Goal: Find specific page/section: Find specific page/section

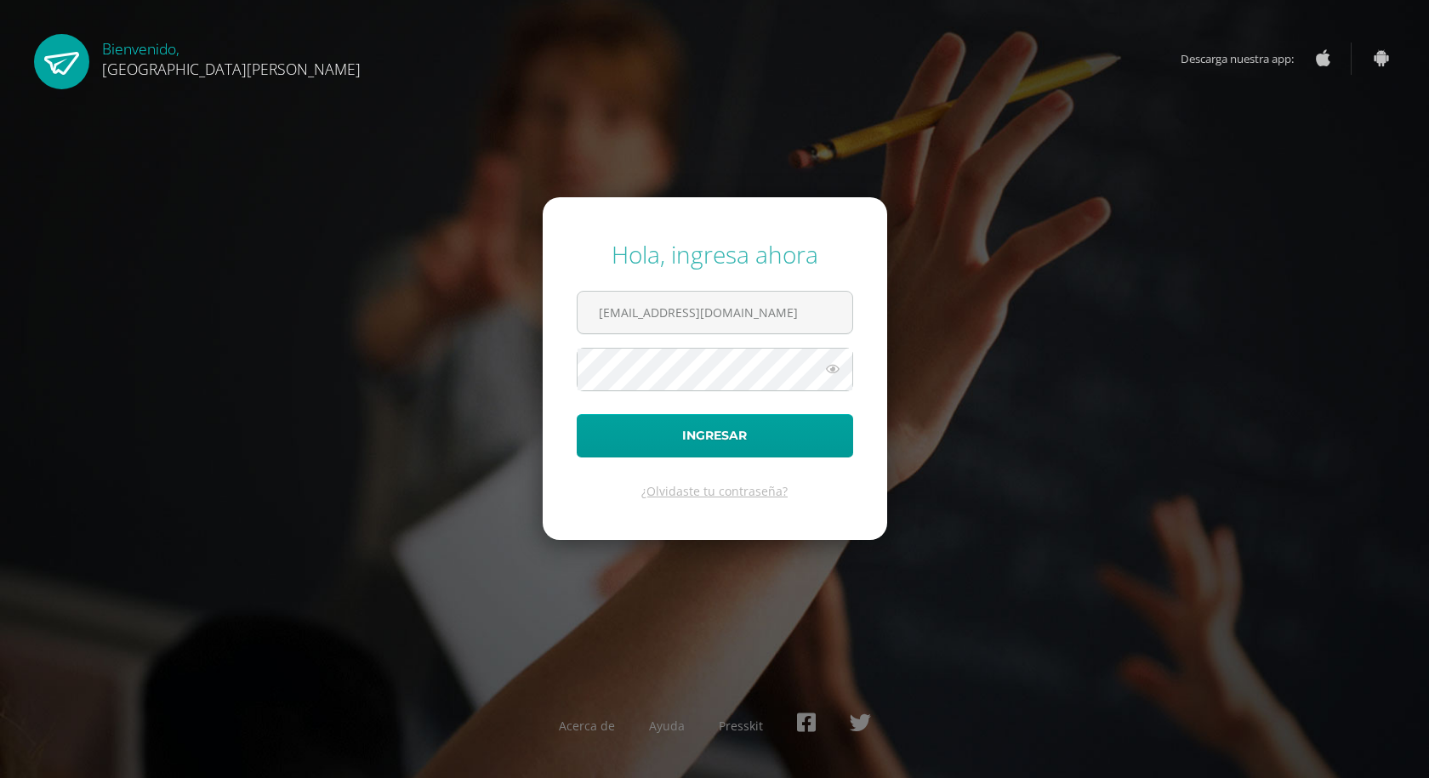
type input "sbonilla@bilinguesanjuan.edu.gt"
click at [577, 414] on button "Ingresar" at bounding box center [715, 435] width 276 height 43
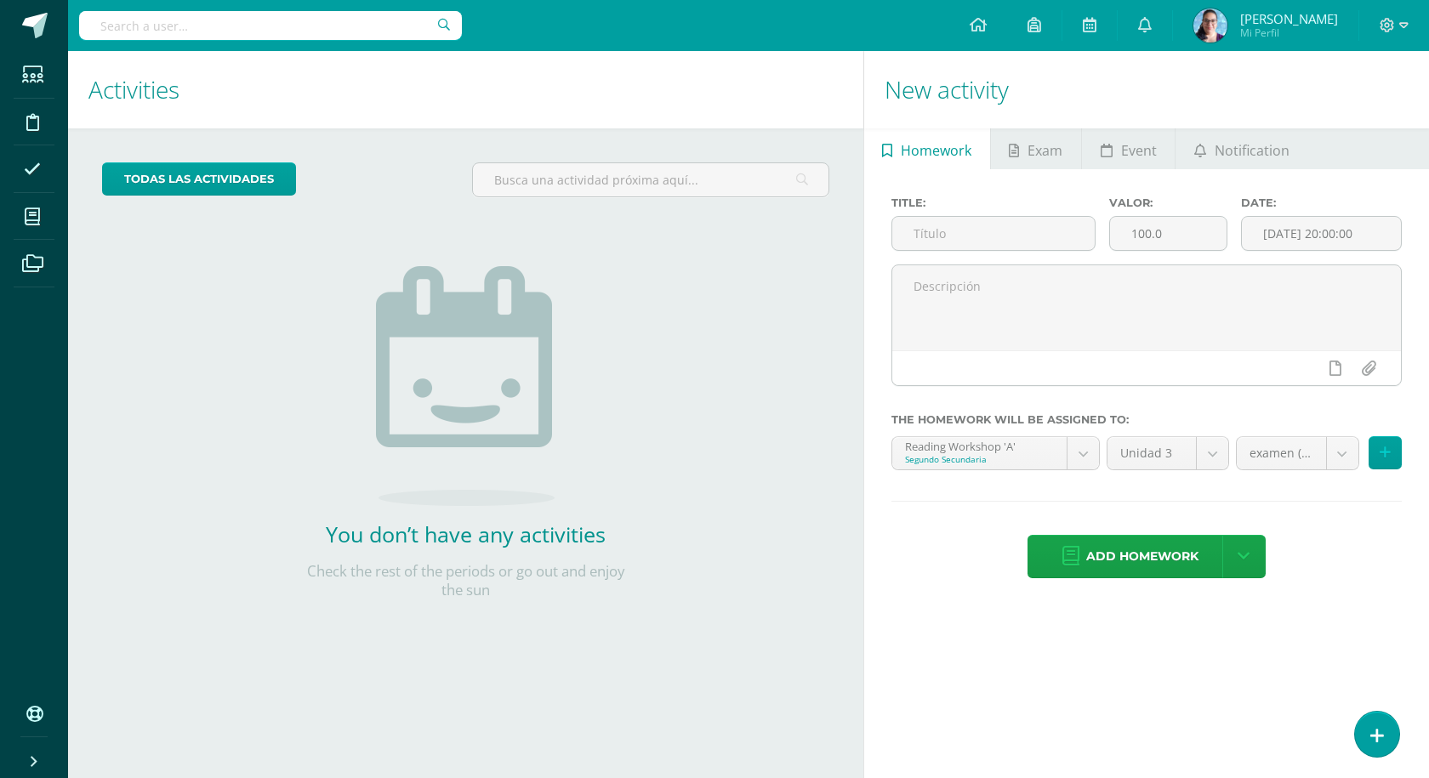
click at [821, 86] on h1 "Activities" at bounding box center [465, 89] width 754 height 77
click at [26, 120] on icon at bounding box center [32, 122] width 13 height 17
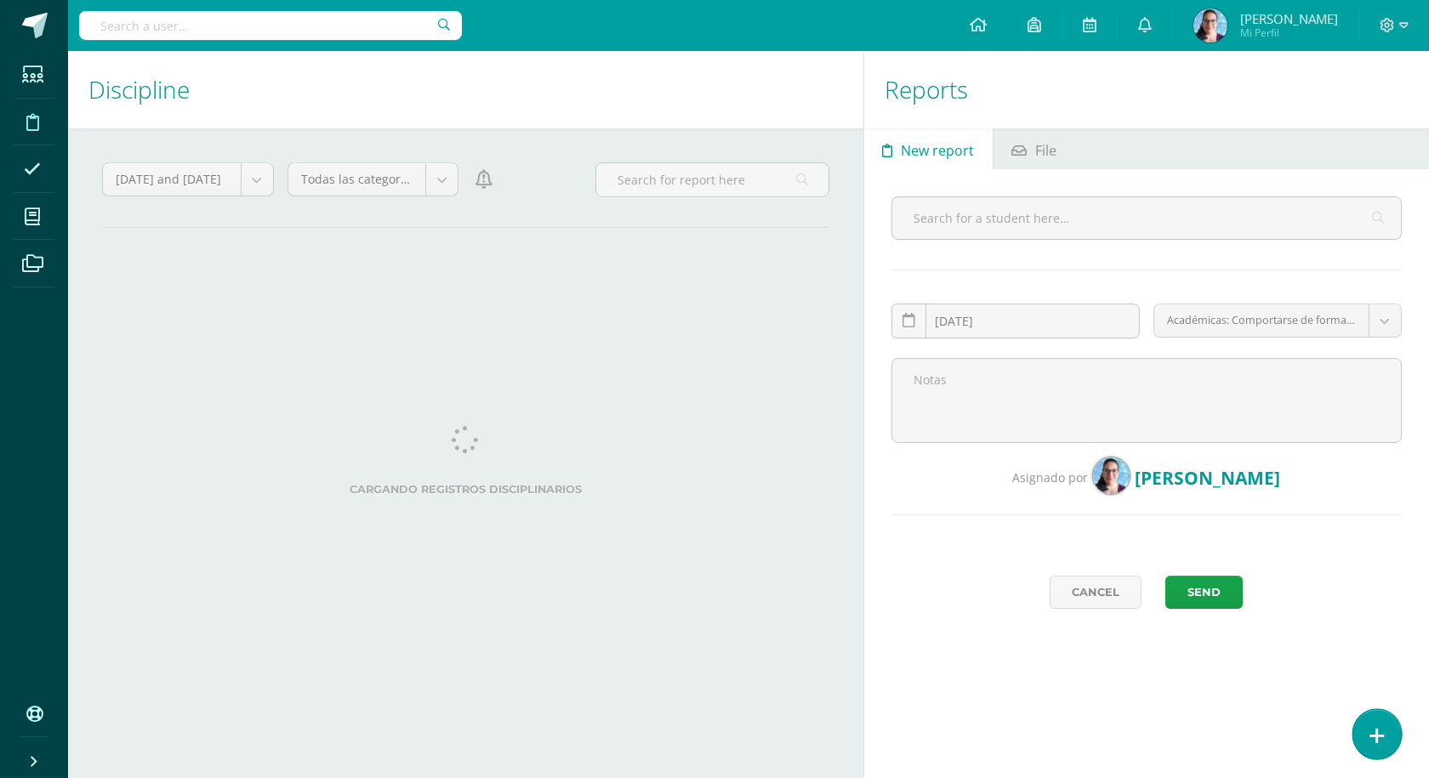
click at [1390, 732] on link at bounding box center [1376, 733] width 48 height 49
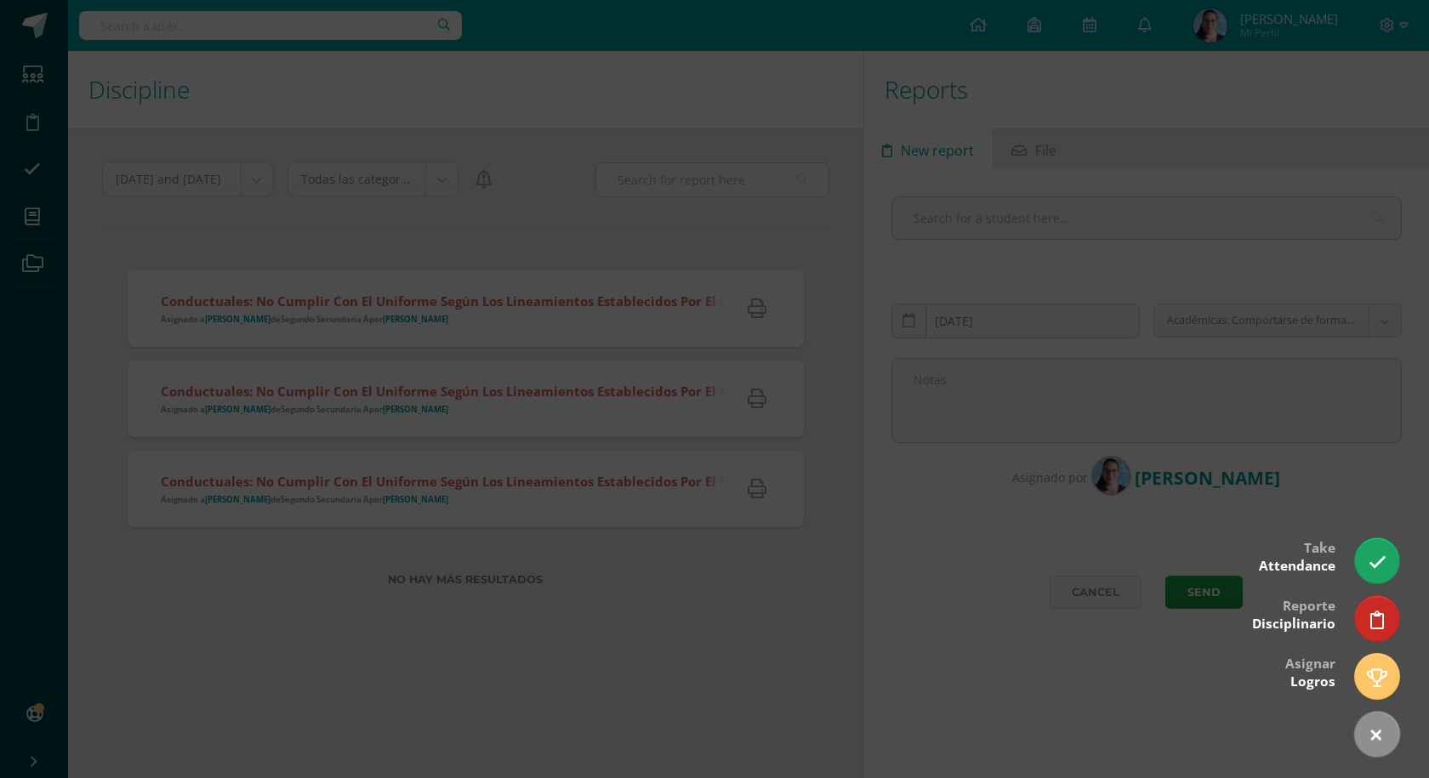
click at [911, 637] on div at bounding box center [714, 389] width 1429 height 778
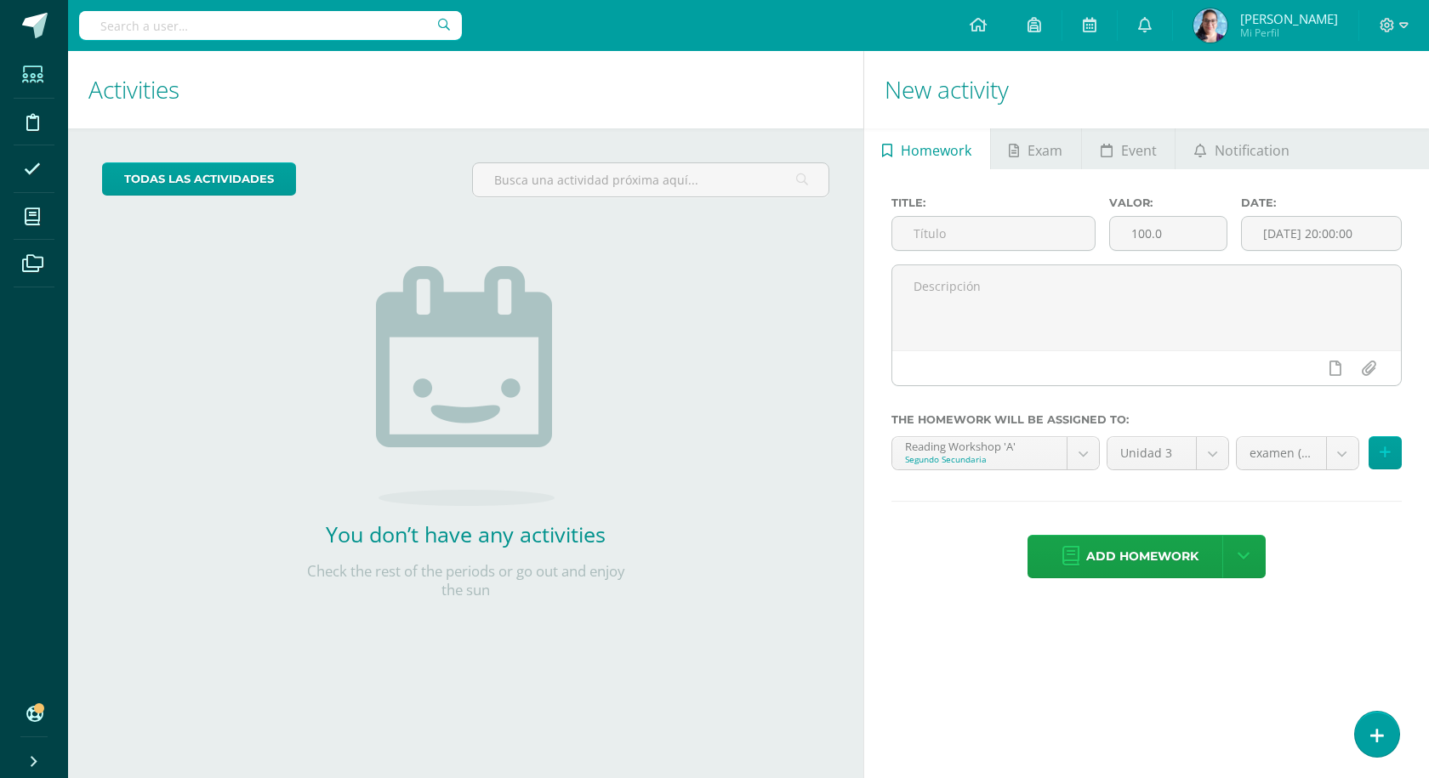
click at [26, 73] on icon at bounding box center [32, 74] width 21 height 17
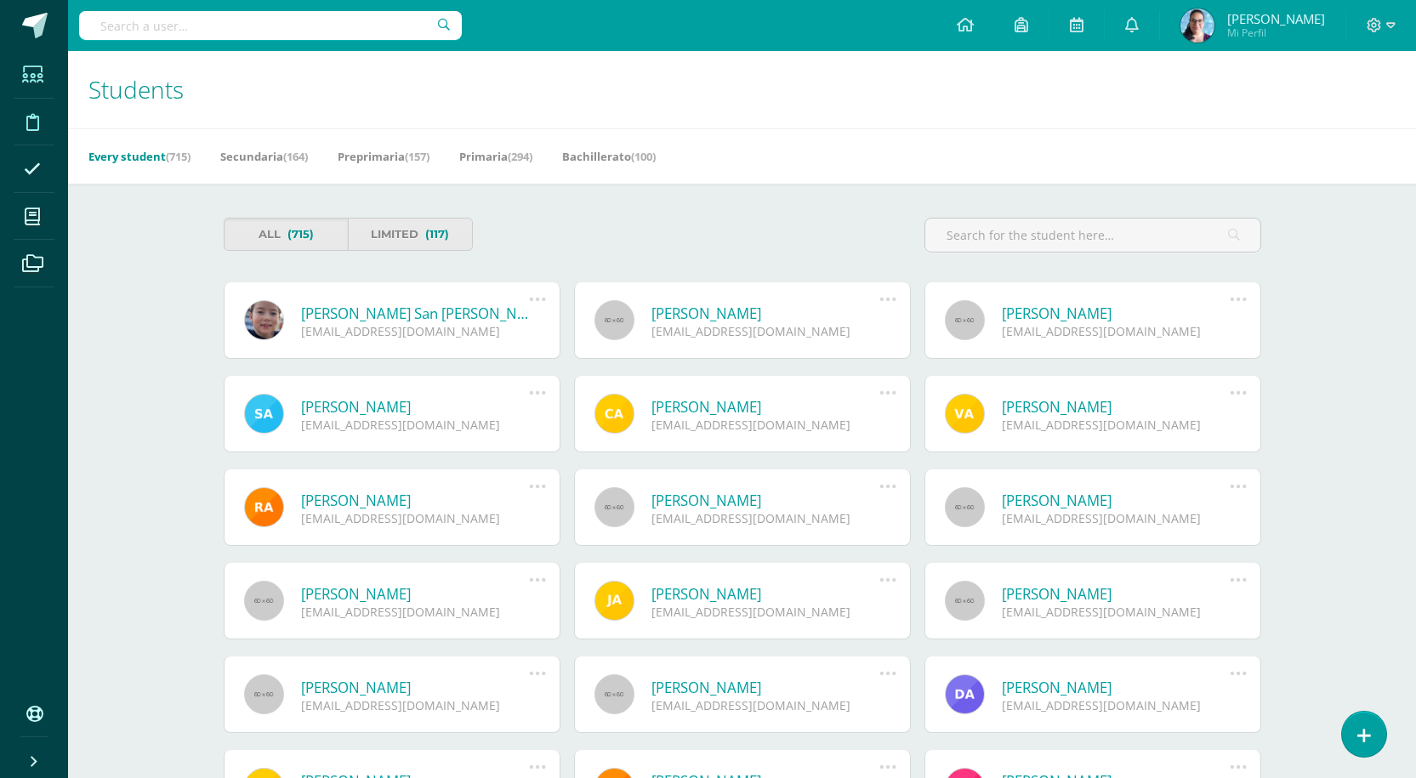
click at [39, 125] on span at bounding box center [33, 121] width 38 height 38
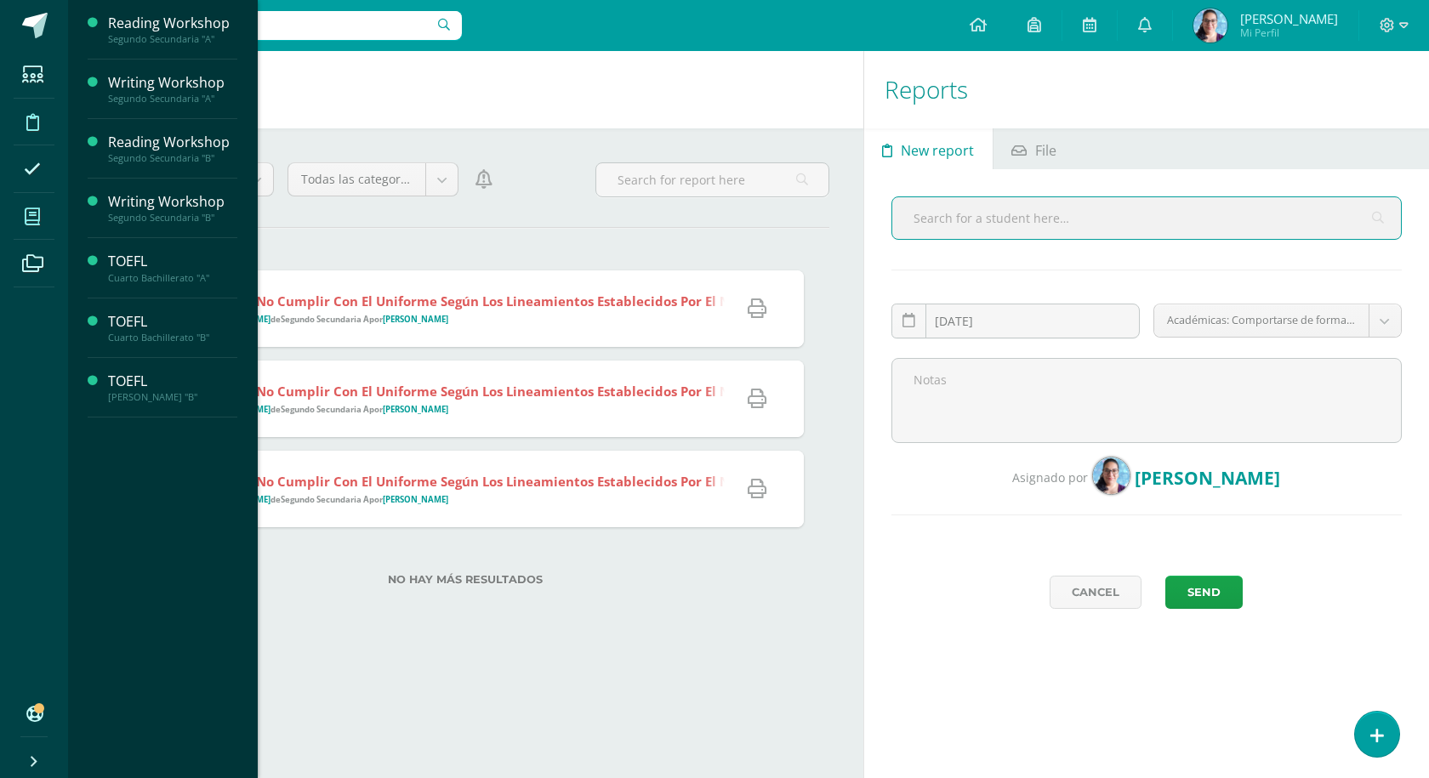
click at [34, 220] on icon at bounding box center [32, 216] width 15 height 17
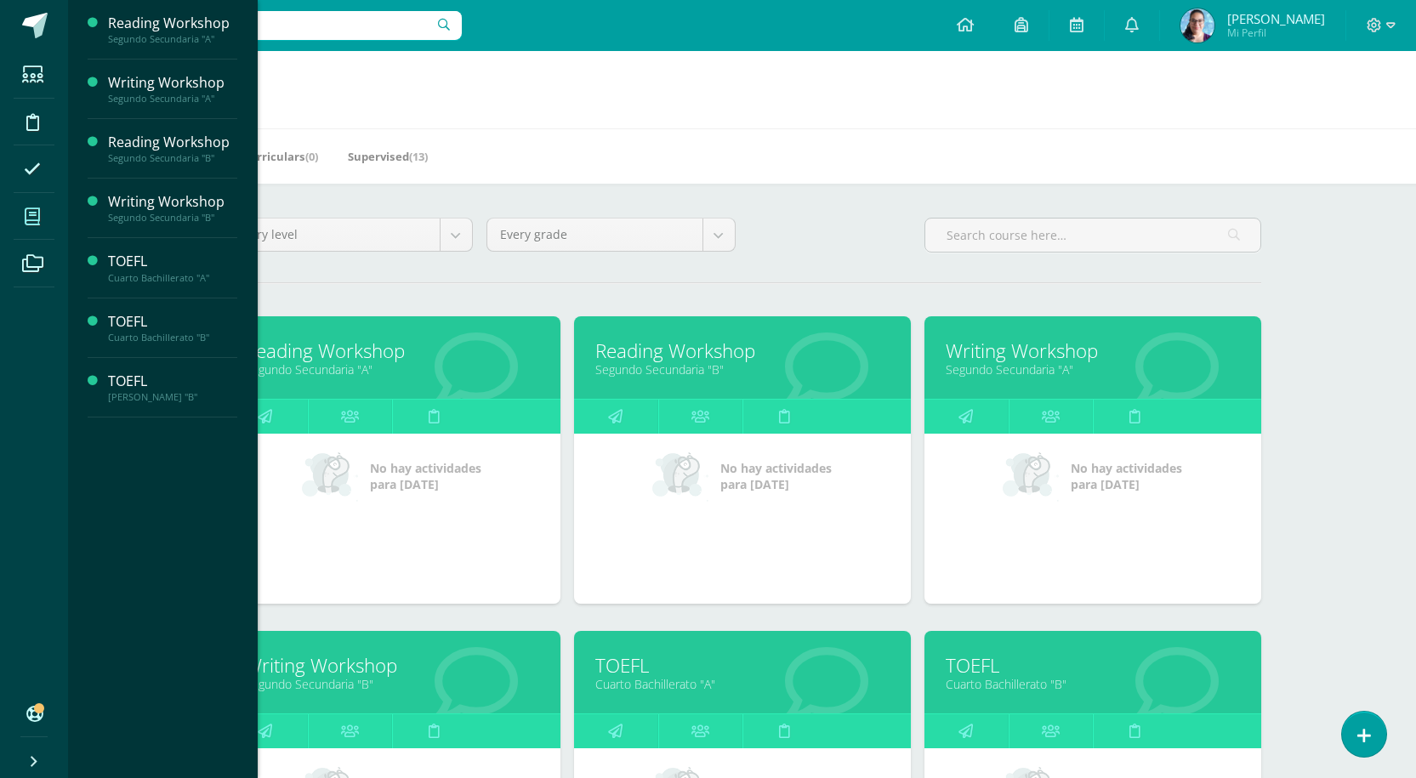
click at [1338, 449] on div "My courses My Courses (7) My Extracurriculars (0) Supervised (13) Every level E…" at bounding box center [742, 712] width 1348 height 1322
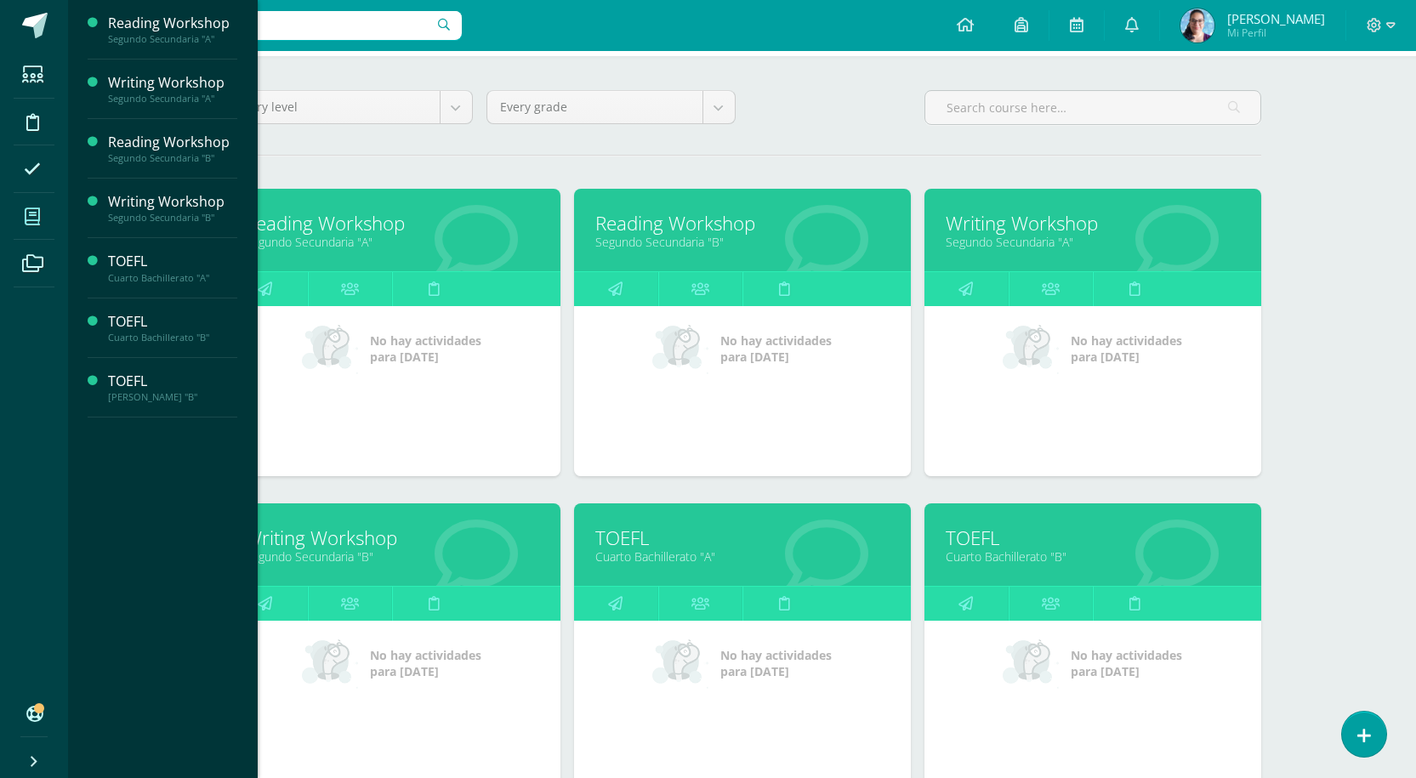
scroll to position [170, 0]
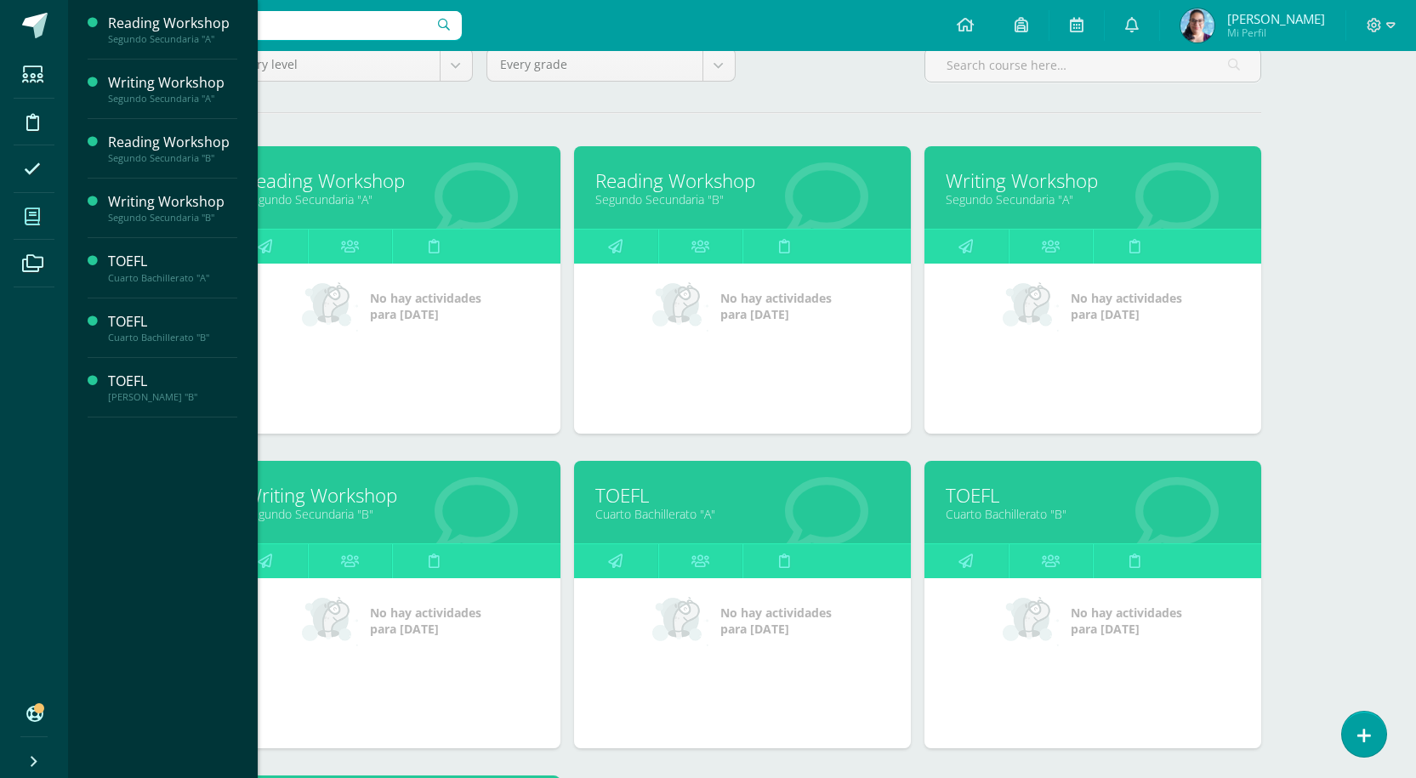
drag, startPoint x: 338, startPoint y: 497, endPoint x: 345, endPoint y: 470, distance: 28.3
click at [345, 470] on div "Writing Workshop Segundo Secundaria "B"" at bounding box center [392, 502] width 337 height 82
click at [338, 486] on link "Writing Workshop" at bounding box center [392, 495] width 294 height 26
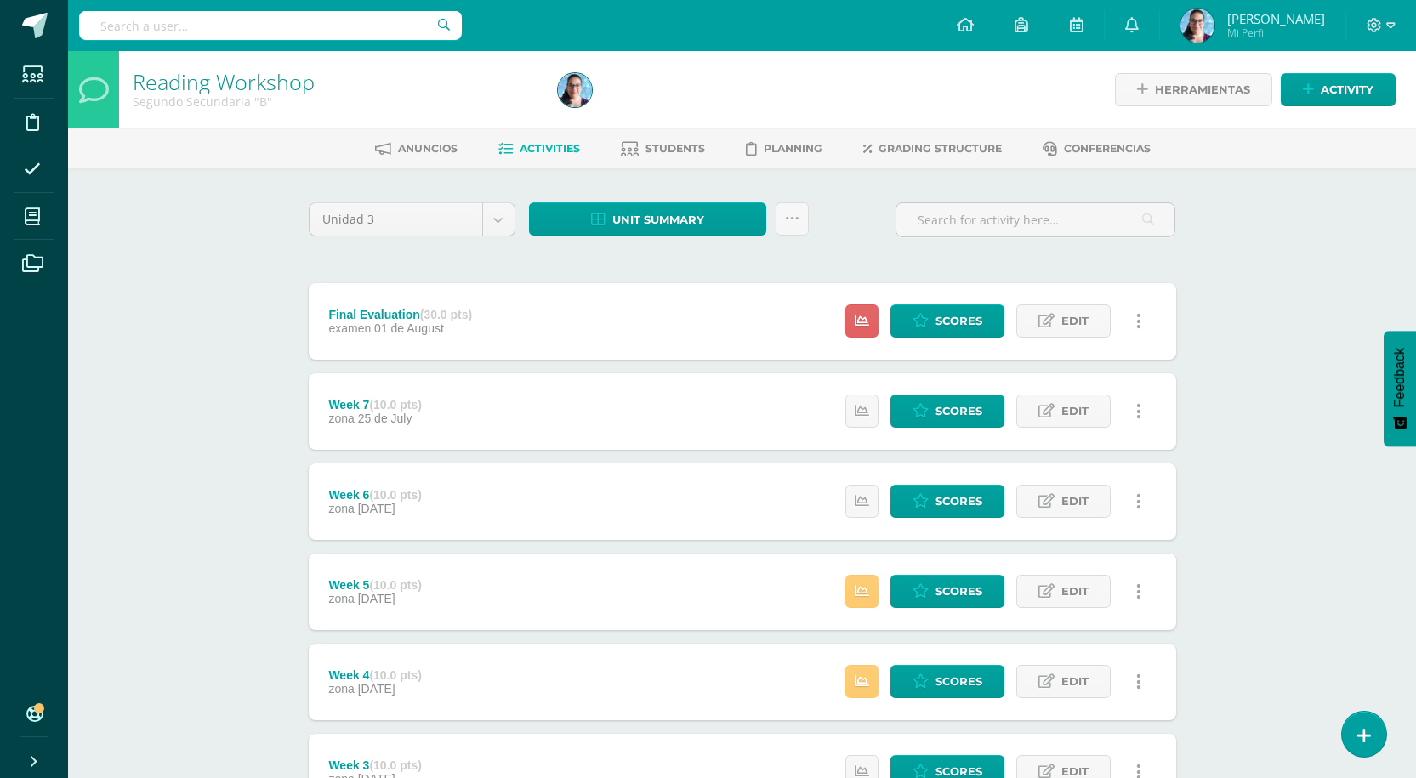
click at [201, 219] on div "Reading Workshop Segundo Secundaria "B" Herramientas Detalle de asistencias Act…" at bounding box center [742, 577] width 1348 height 1053
click at [422, 153] on span "Anuncios" at bounding box center [428, 148] width 60 height 13
